Goal: Book appointment/travel/reservation

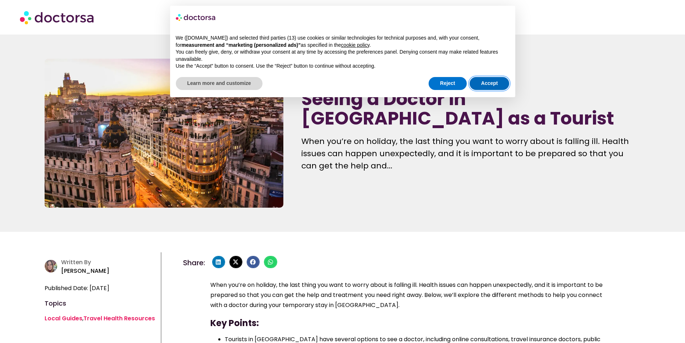
click at [480, 83] on button "Accept" at bounding box center [490, 83] width 40 height 13
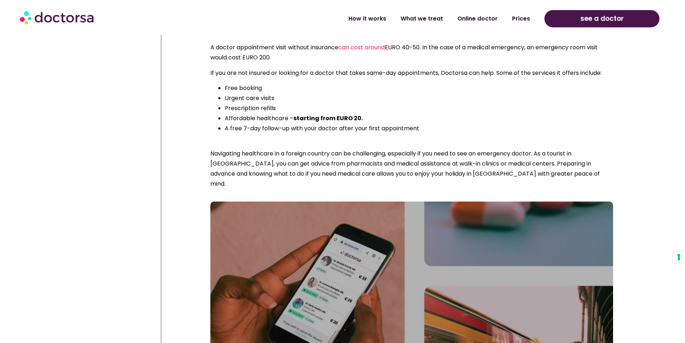
scroll to position [7160, 0]
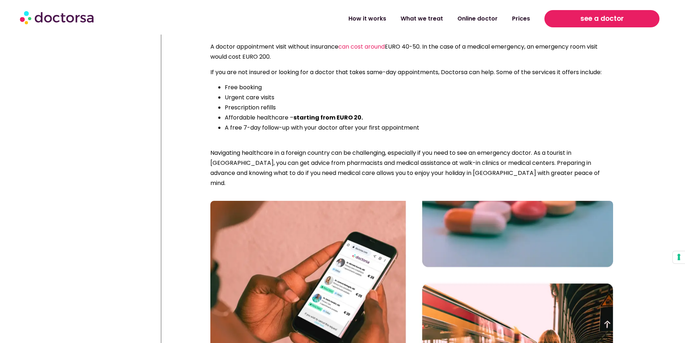
click at [593, 17] on span "see a doctor" at bounding box center [603, 19] width 44 height 12
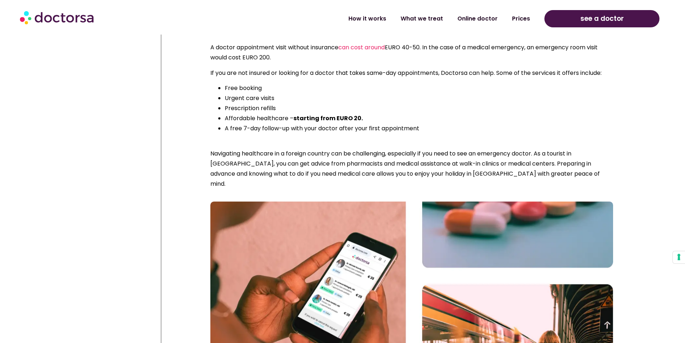
scroll to position [7159, 0]
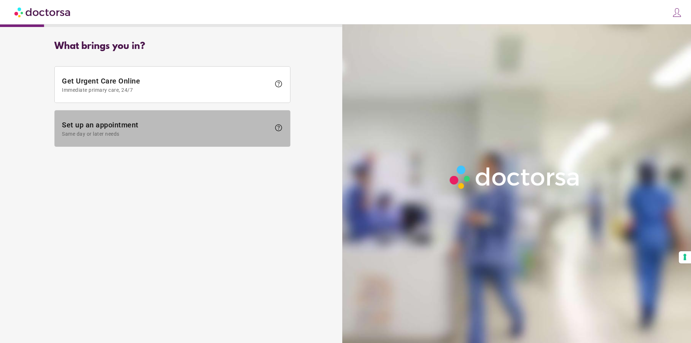
click at [83, 133] on span "Same day or later needs" at bounding box center [166, 134] width 209 height 6
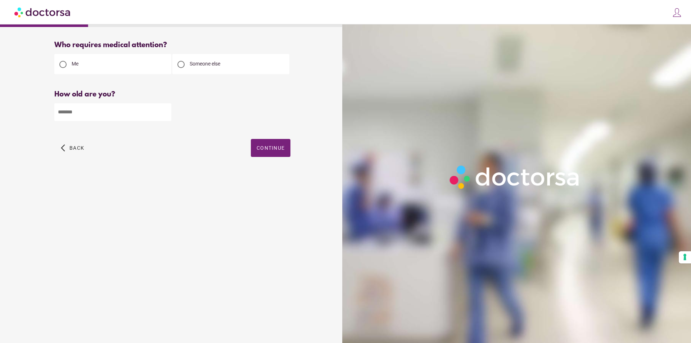
click at [179, 65] on div at bounding box center [180, 64] width 7 height 7
click at [73, 112] on input "number" at bounding box center [112, 112] width 117 height 18
type input "**"
click at [271, 149] on span "Continue" at bounding box center [271, 148] width 28 height 6
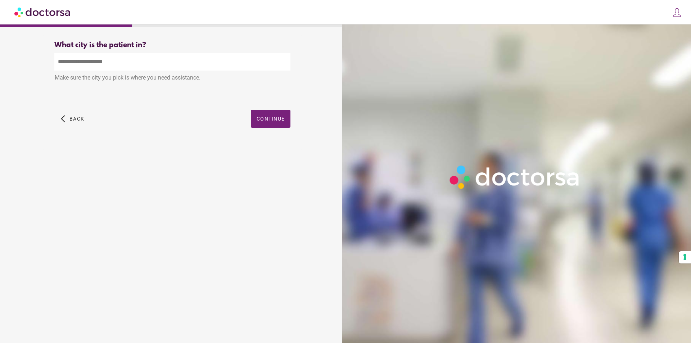
click at [137, 64] on input "text" at bounding box center [172, 62] width 236 height 18
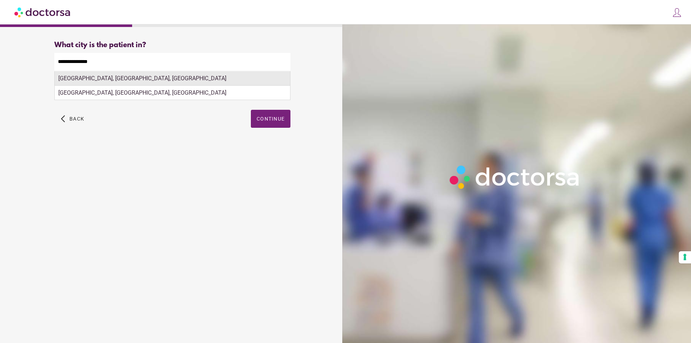
click at [176, 81] on div "Toronto, ON, Canada" at bounding box center [172, 78] width 235 height 14
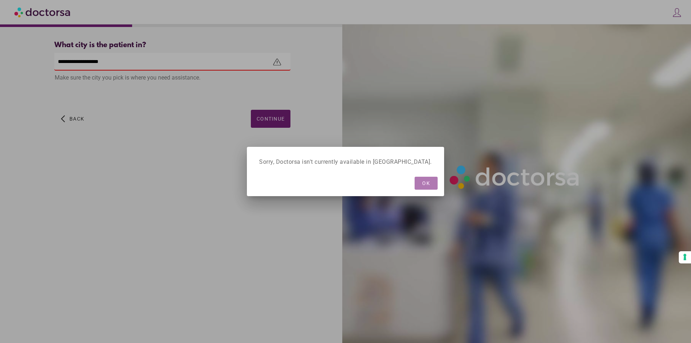
drag, startPoint x: 411, startPoint y: 180, endPoint x: 372, endPoint y: 169, distance: 40.2
click at [422, 180] on span "OK" at bounding box center [426, 183] width 8 height 6
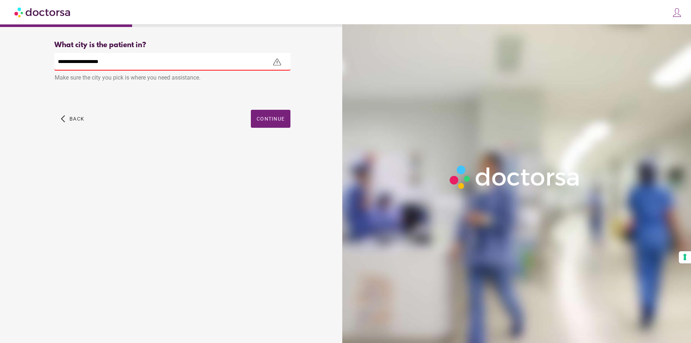
click at [127, 62] on input "**********" at bounding box center [172, 62] width 236 height 18
type input "*"
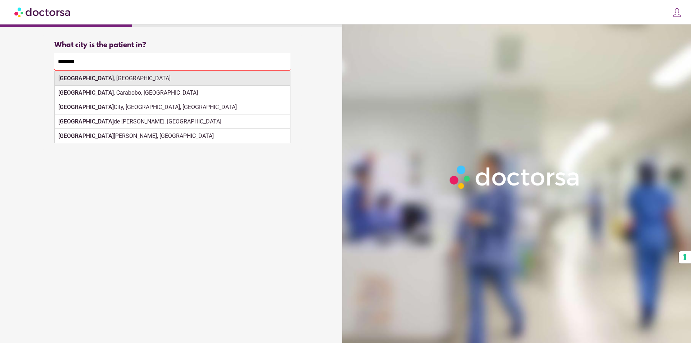
click at [96, 80] on div "Valencia , Spain" at bounding box center [172, 78] width 235 height 14
type input "**********"
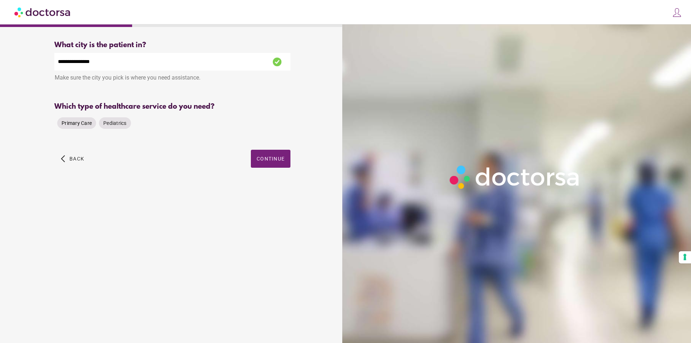
click at [73, 126] on span "Primary Care" at bounding box center [77, 123] width 30 height 6
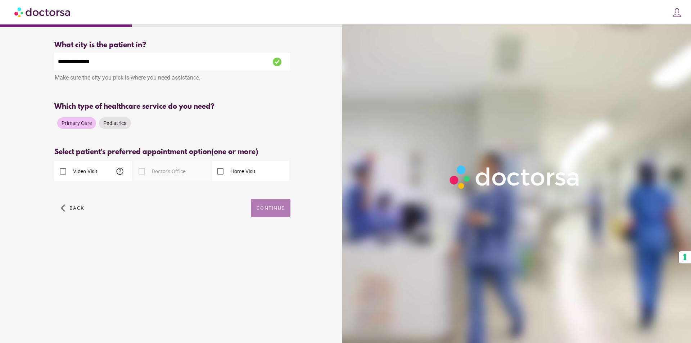
click at [261, 207] on span "Continue" at bounding box center [271, 208] width 28 height 6
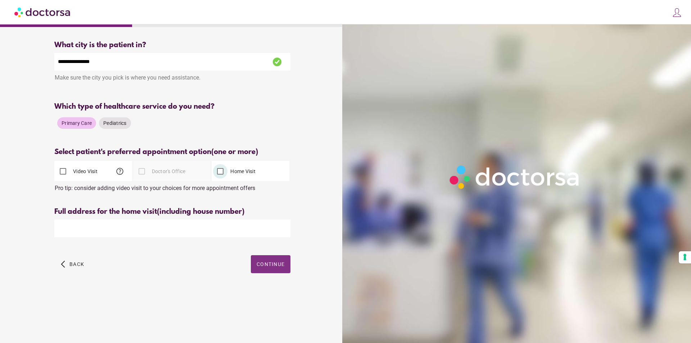
click at [266, 266] on span "Continue" at bounding box center [271, 264] width 28 height 6
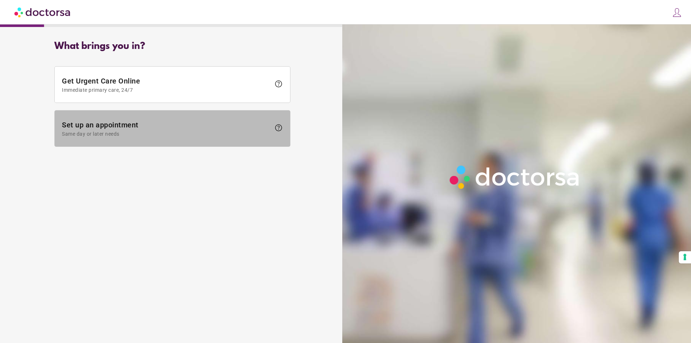
click at [89, 126] on span "Set up an appointment Same day or later needs" at bounding box center [166, 129] width 209 height 16
